Goal: Complete application form

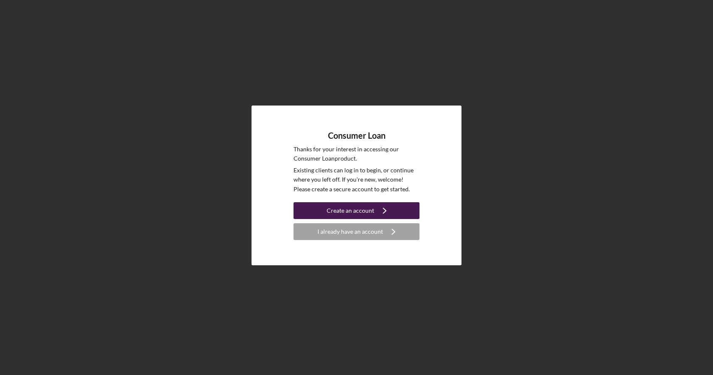
click at [352, 210] on div "Create an account" at bounding box center [350, 210] width 47 height 17
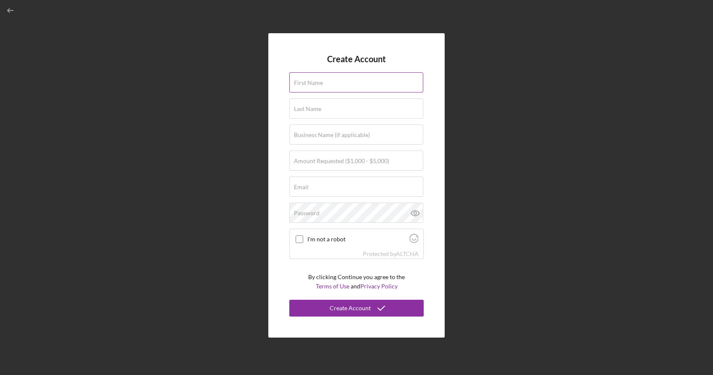
click at [330, 82] on input "First Name" at bounding box center [356, 82] width 134 height 20
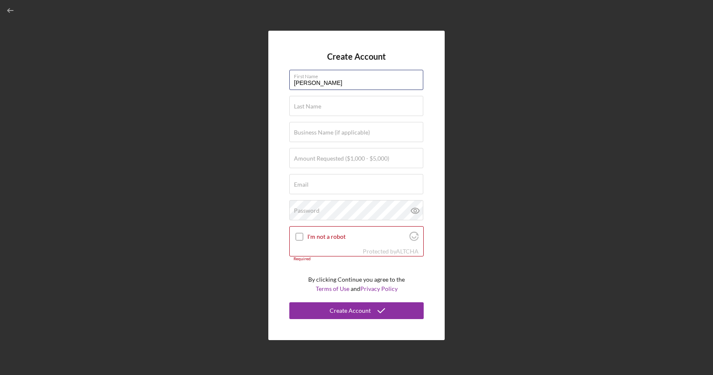
type input "[PERSON_NAME]"
click at [398, 156] on div "Amount Requested ($1,000 - $5,000)" at bounding box center [356, 158] width 134 height 21
type input "$25,000"
click at [354, 188] on input "Email" at bounding box center [356, 184] width 134 height 20
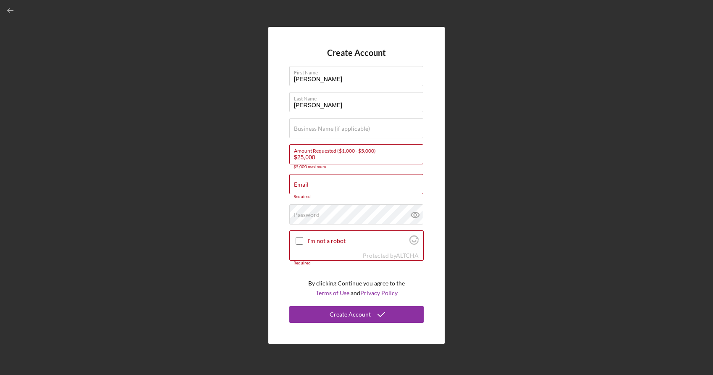
click at [503, 174] on div "Create Account First Name [PERSON_NAME] Last Name [PERSON_NAME] Business Name (…" at bounding box center [356, 185] width 705 height 370
click at [506, 189] on div "Create Account First Name [PERSON_NAME] Last Name [PERSON_NAME] Business Name (…" at bounding box center [356, 185] width 705 height 370
click at [501, 268] on div "Create Account First Name [PERSON_NAME] Last Name [PERSON_NAME] Business Name (…" at bounding box center [356, 185] width 705 height 370
